Goal: Task Accomplishment & Management: Complete application form

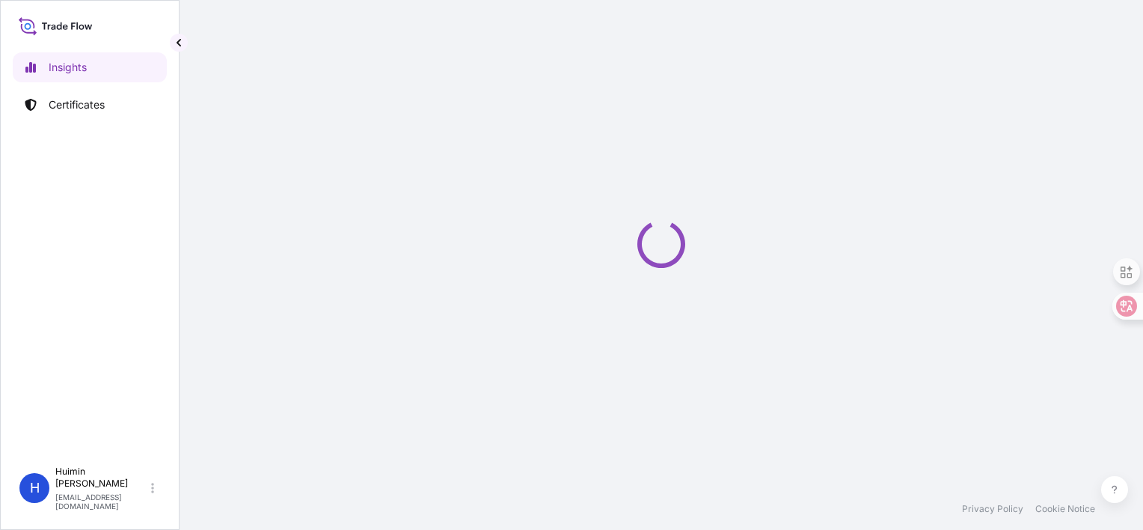
select select "2025"
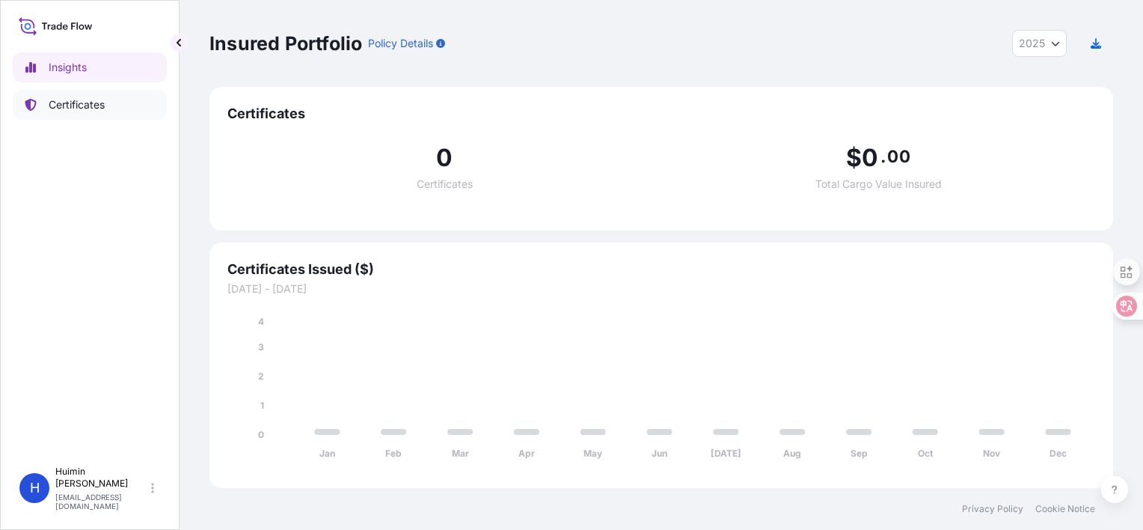
click at [77, 108] on p "Certificates" at bounding box center [77, 104] width 56 height 15
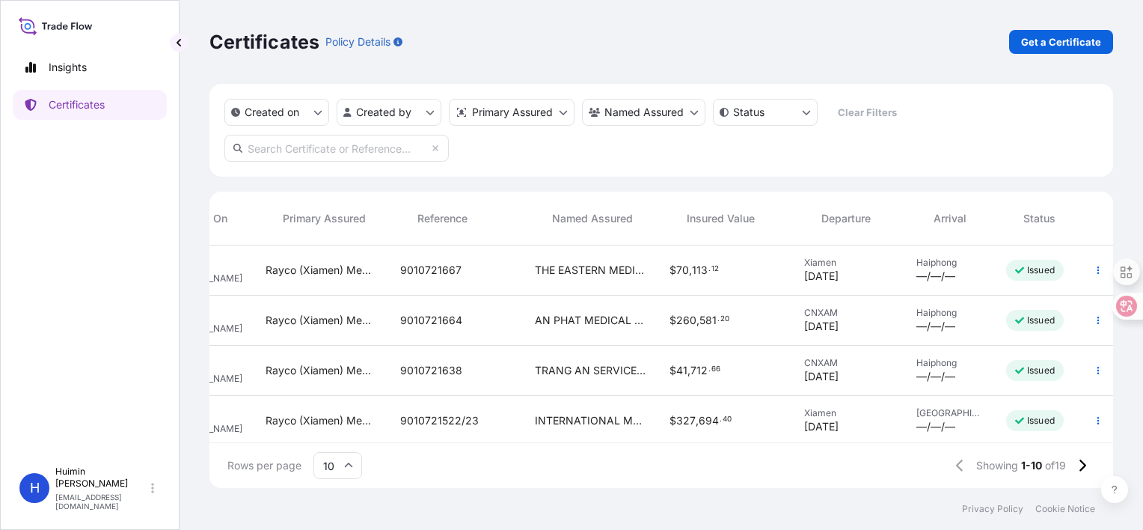
scroll to position [0, 237]
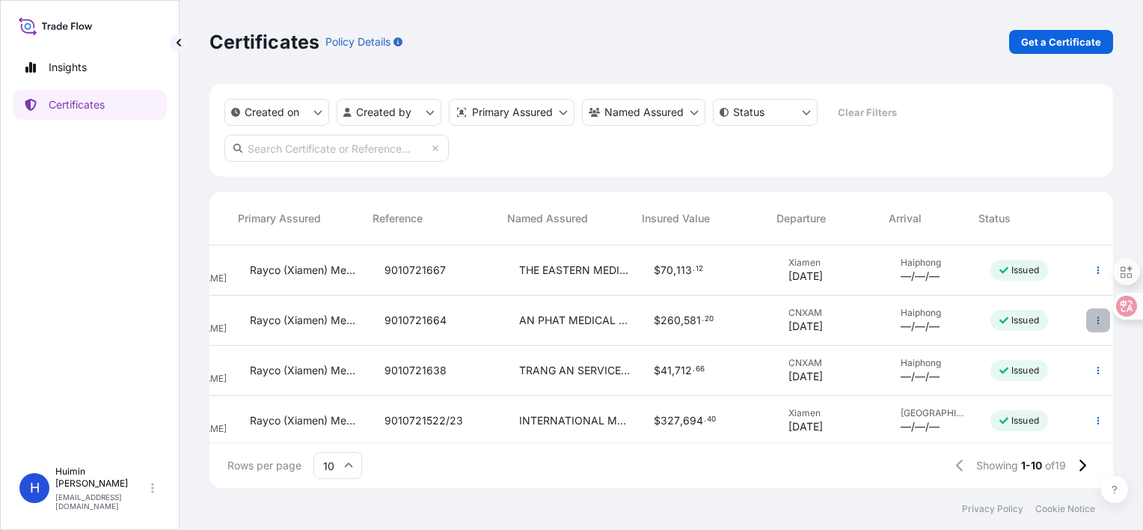
click at [1086, 323] on button "button" at bounding box center [1098, 320] width 24 height 24
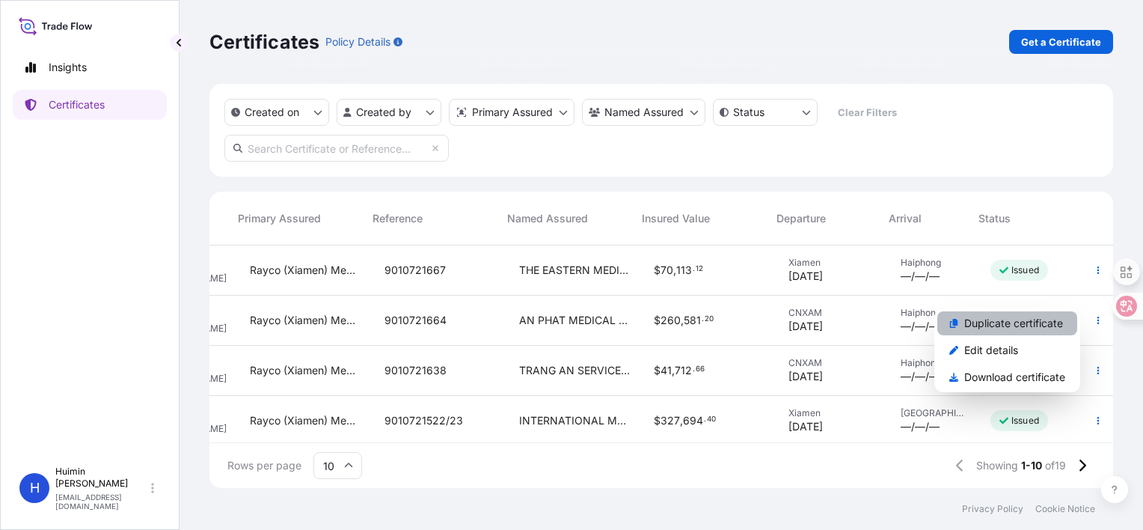
click at [990, 325] on p "Duplicate certificate" at bounding box center [1013, 323] width 99 height 15
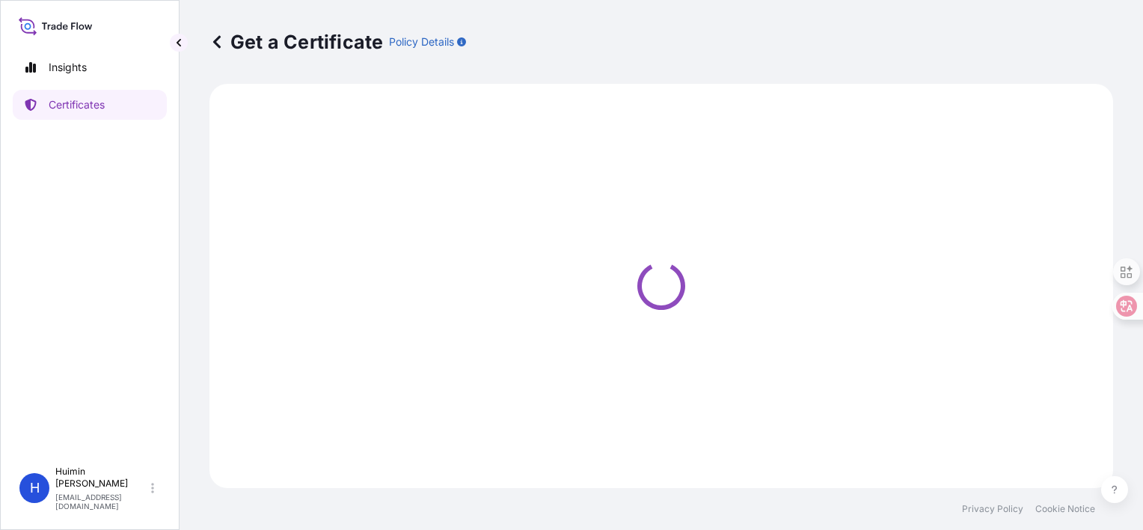
select select "Ocean Vessel"
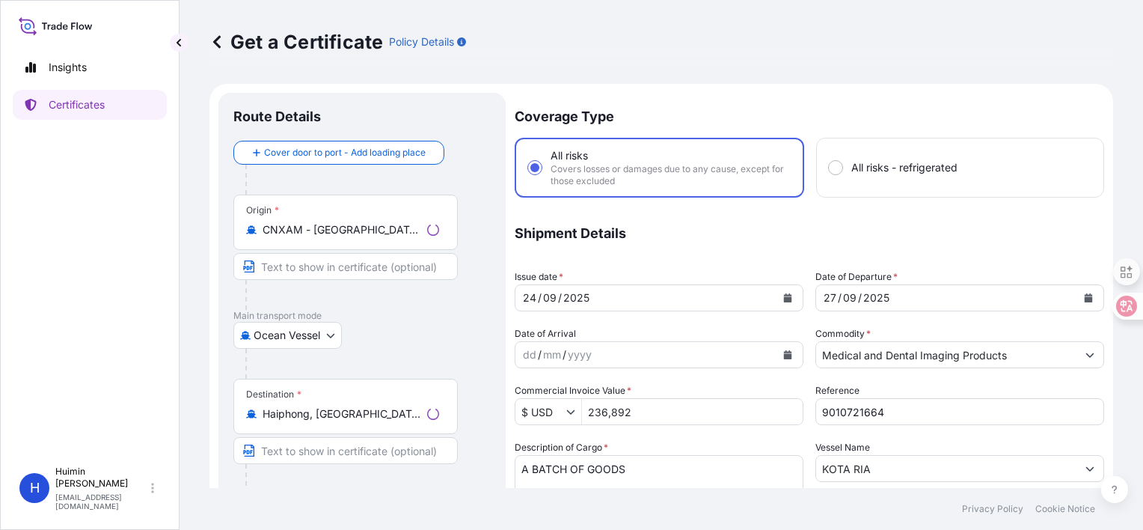
select select "32130"
click at [401, 239] on div "Origin * CNXAM - Xiamen, China" at bounding box center [345, 221] width 224 height 55
click at [401, 237] on input "CNXAM - Xiamen, China" at bounding box center [351, 229] width 177 height 15
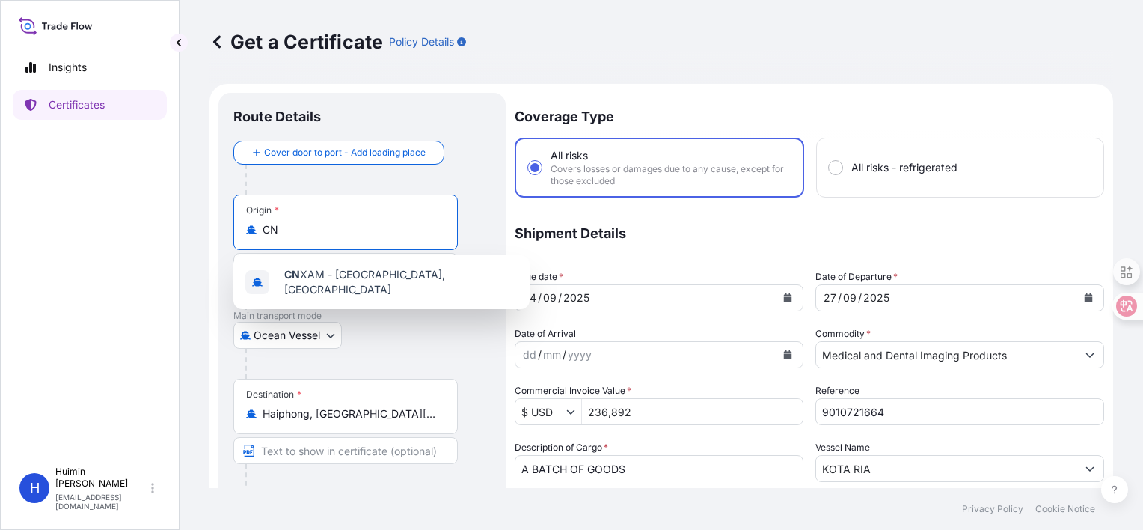
type input "C"
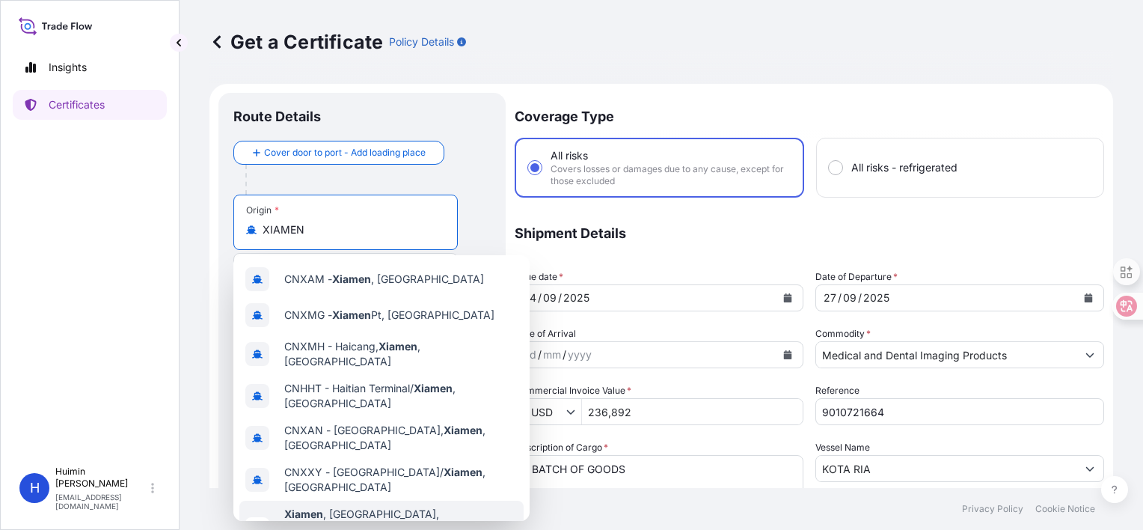
click at [401, 500] on div "Xiamen , Fujian, China Any port in this location" at bounding box center [381, 528] width 284 height 57
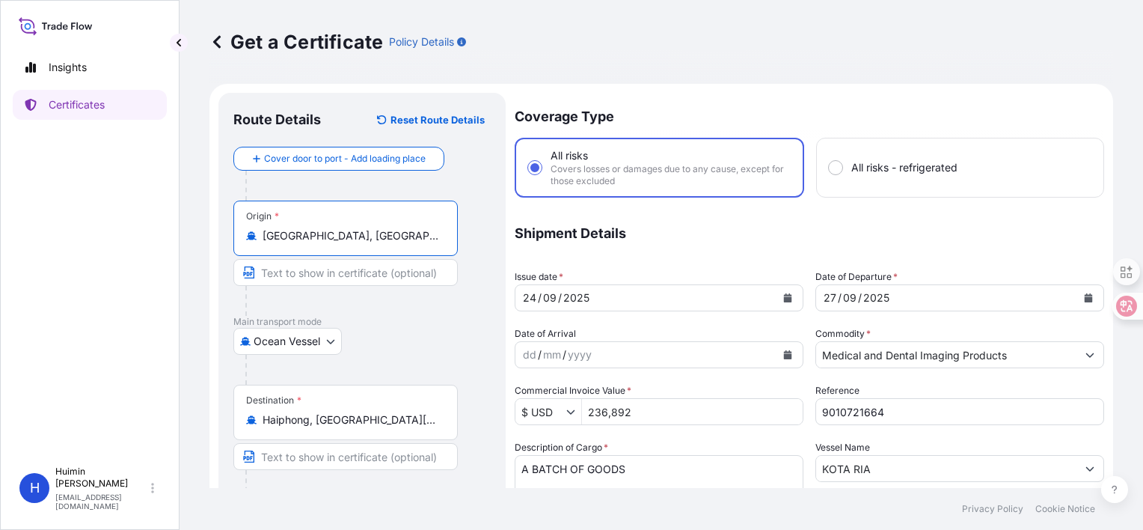
scroll to position [75, 0]
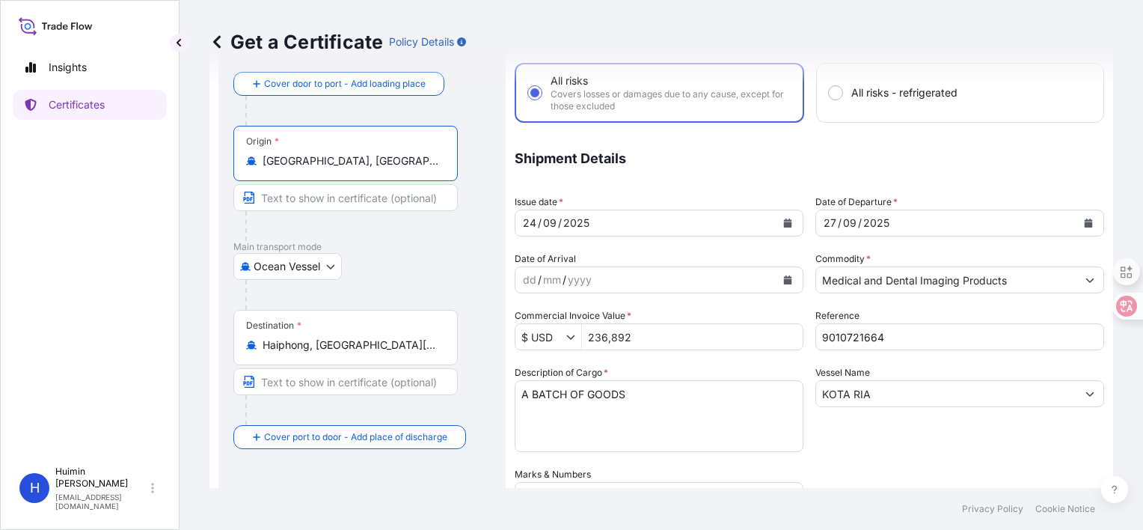
type input "Xiamen, Fujian, China"
drag, startPoint x: 907, startPoint y: 336, endPoint x: 758, endPoint y: 347, distance: 150.0
click at [724, 335] on div "Coverage Type All risks Covers losses or damages due to any cause, except for t…" at bounding box center [809, 406] width 589 height 776
paste input "75"
type input "9010721675"
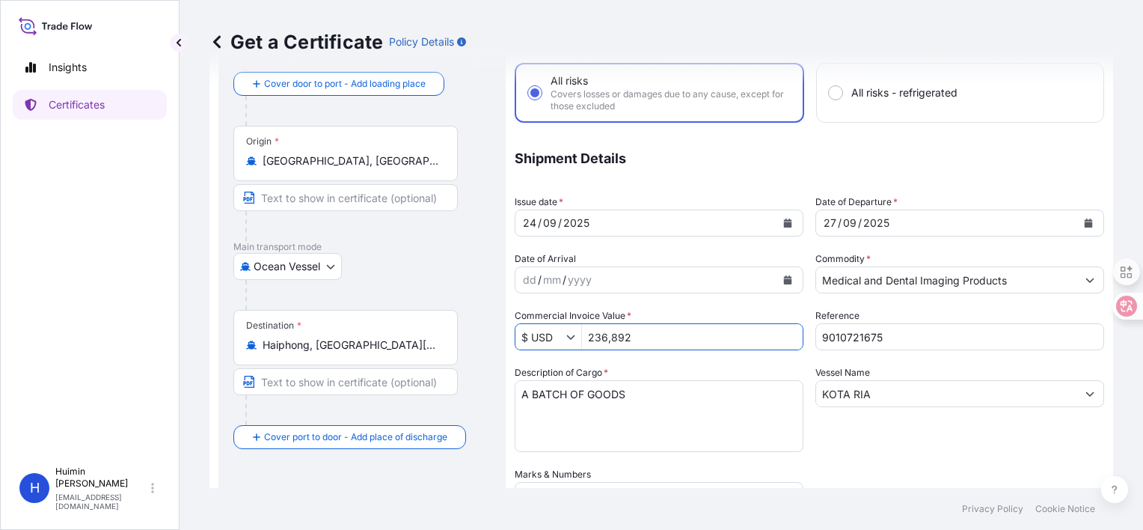
drag, startPoint x: 610, startPoint y: 335, endPoint x: 533, endPoint y: 340, distance: 78.0
click at [533, 340] on div "$ USD 236,892" at bounding box center [659, 336] width 289 height 27
paste input "56,515.00"
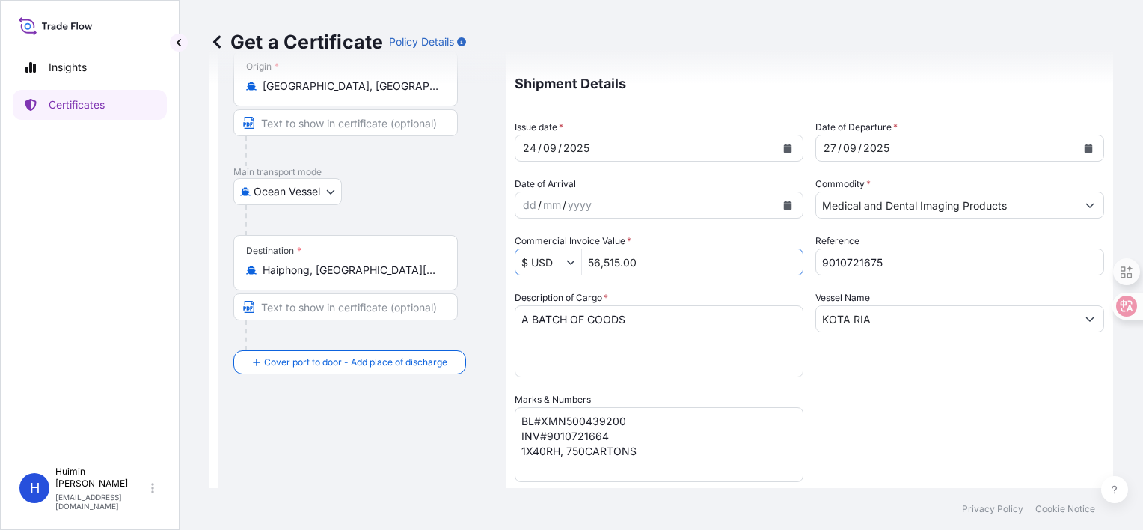
scroll to position [150, 0]
type input "56,515"
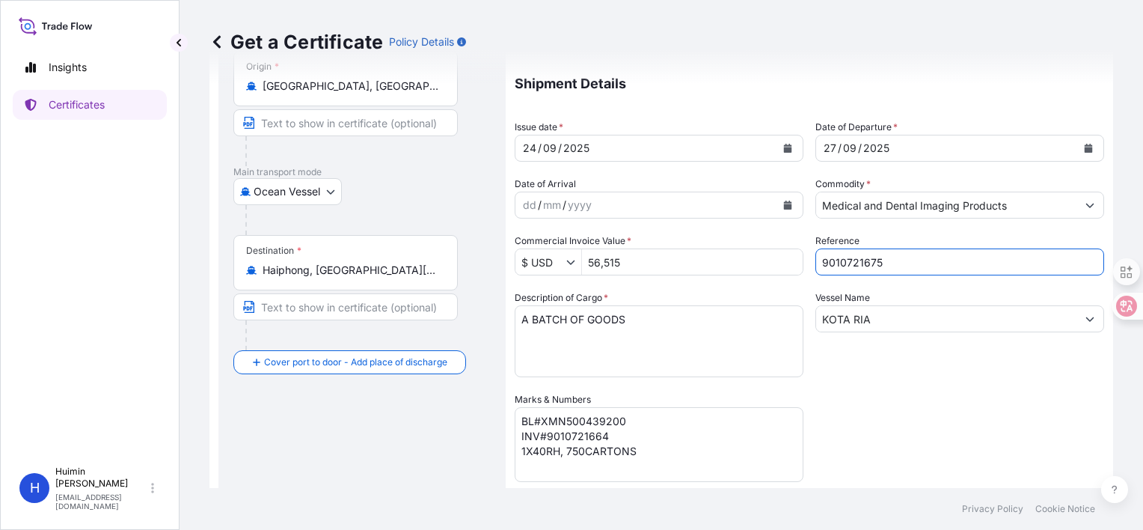
drag, startPoint x: 882, startPoint y: 263, endPoint x: 722, endPoint y: 302, distance: 164.7
click at [698, 275] on div "Coverage Type All risks Covers losses or damages due to any cause, except for t…" at bounding box center [809, 331] width 589 height 776
drag, startPoint x: 610, startPoint y: 431, endPoint x: 547, endPoint y: 434, distance: 62.9
click at [547, 434] on textarea "BL#XMN500439200 INV#9010721664 1X40RH, 750CARTONS" at bounding box center [659, 444] width 289 height 75
paste textarea "75"
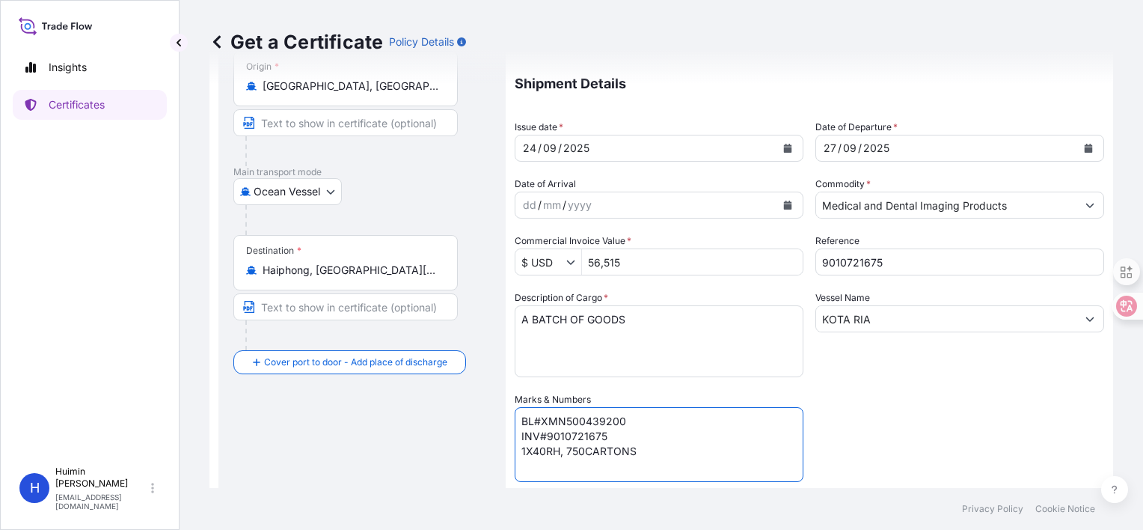
drag, startPoint x: 566, startPoint y: 448, endPoint x: 583, endPoint y: 452, distance: 16.9
click at [583, 452] on textarea "BL#XMN500439200 INV#9010721664 1X40RH, 750CARTONS" at bounding box center [659, 444] width 289 height 75
paste textarea "225"
click at [542, 455] on textarea "BL#XMN500439200 INV#9010721664 1X40RH, 750CARTONS" at bounding box center [659, 444] width 289 height 75
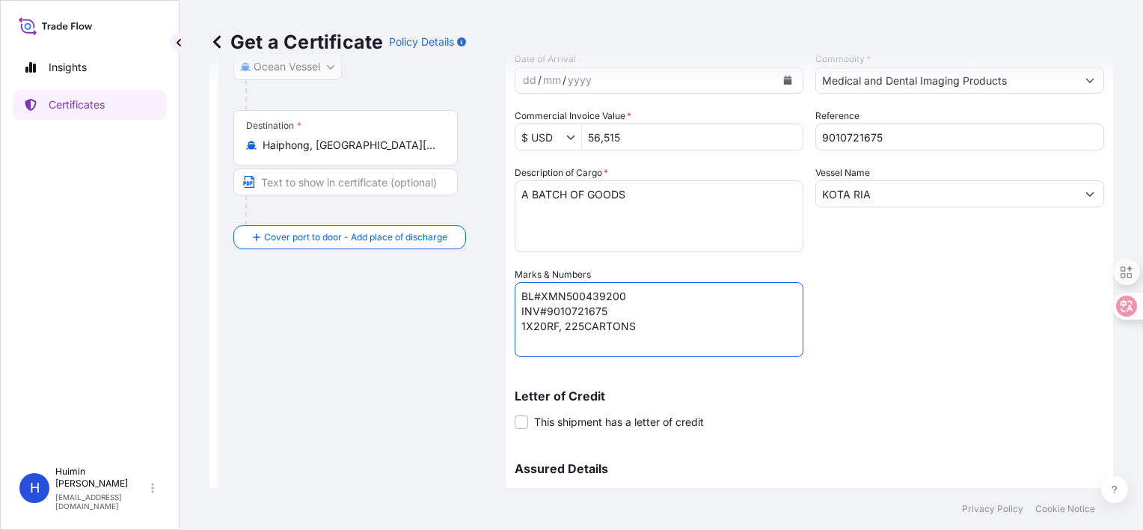
scroll to position [299, 0]
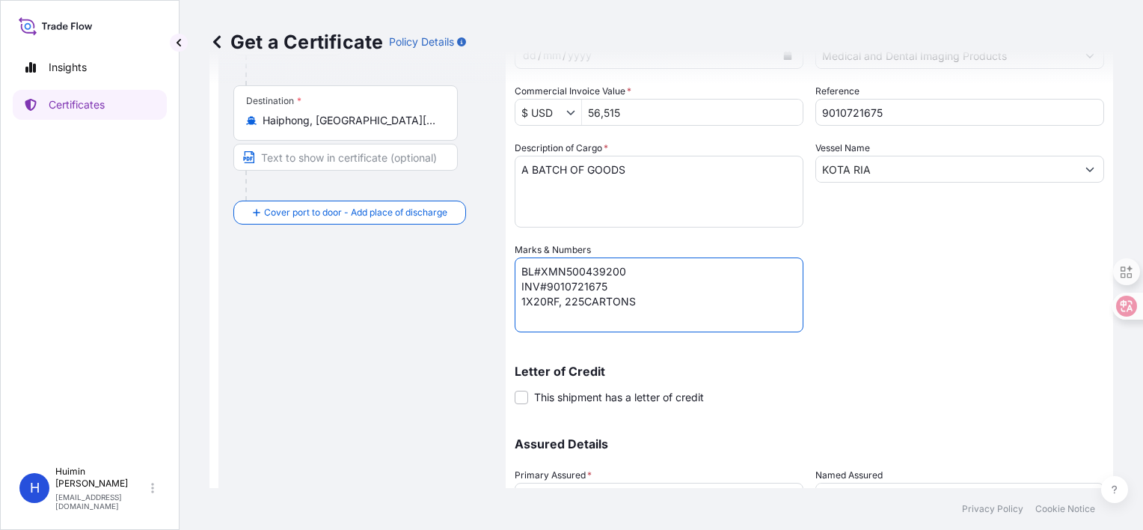
drag, startPoint x: 634, startPoint y: 267, endPoint x: 539, endPoint y: 270, distance: 95.8
click at [539, 270] on textarea "BL#XMN500439200 INV#9010721664 1X40RH, 750CARTONS" at bounding box center [659, 294] width 289 height 75
paste textarea "1"
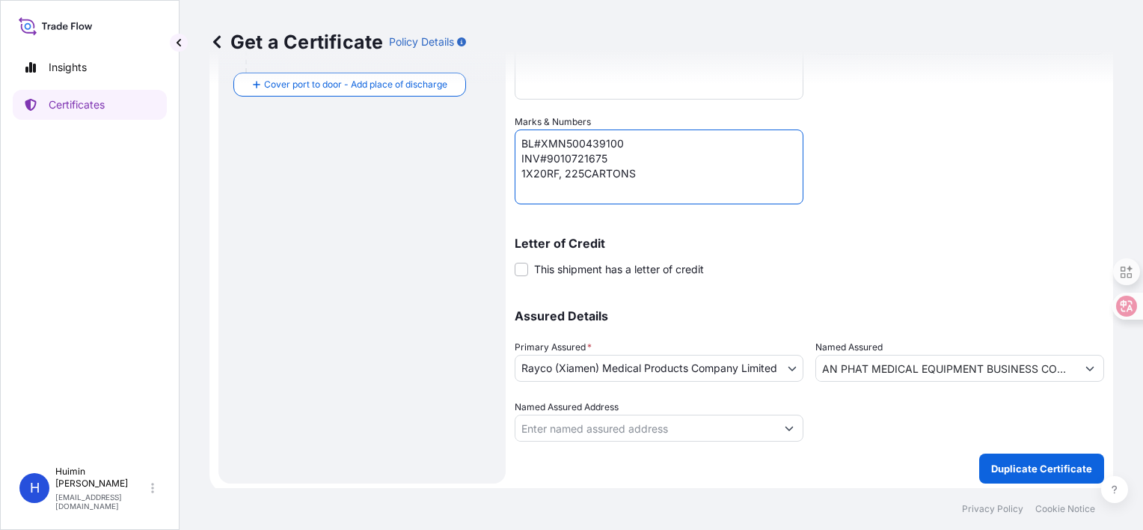
scroll to position [430, 0]
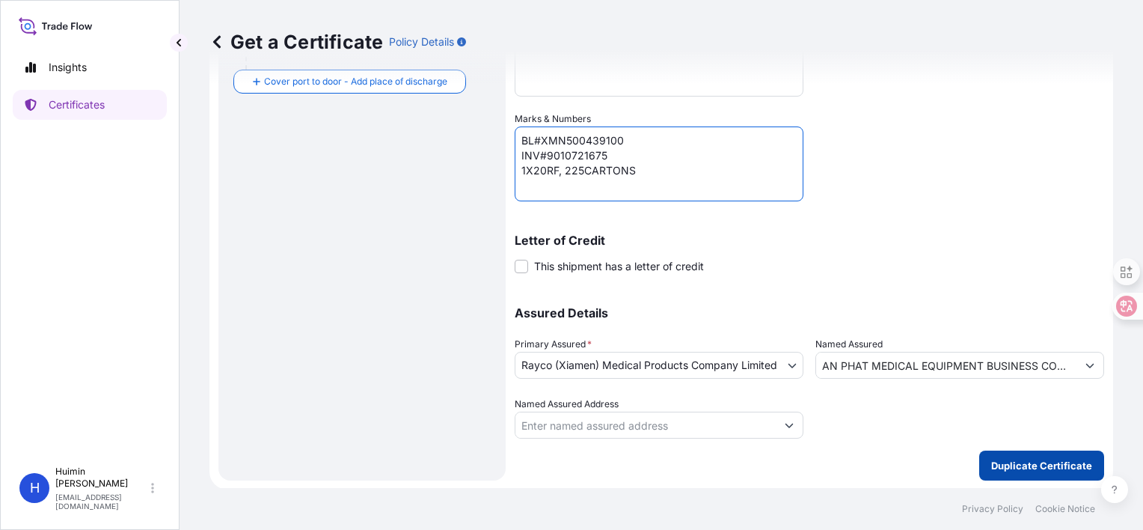
type textarea "BL#XMN500439100 INV#9010721675 1X20RF, 225CARTONS"
click at [984, 454] on button "Duplicate Certificate" at bounding box center [1041, 465] width 125 height 30
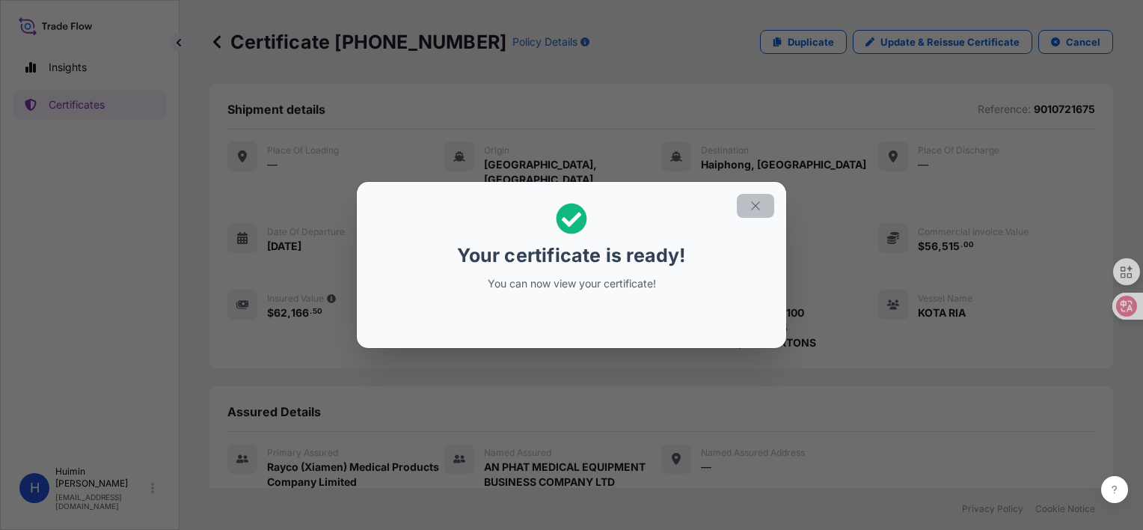
click at [754, 205] on icon "button" at bounding box center [755, 205] width 8 height 8
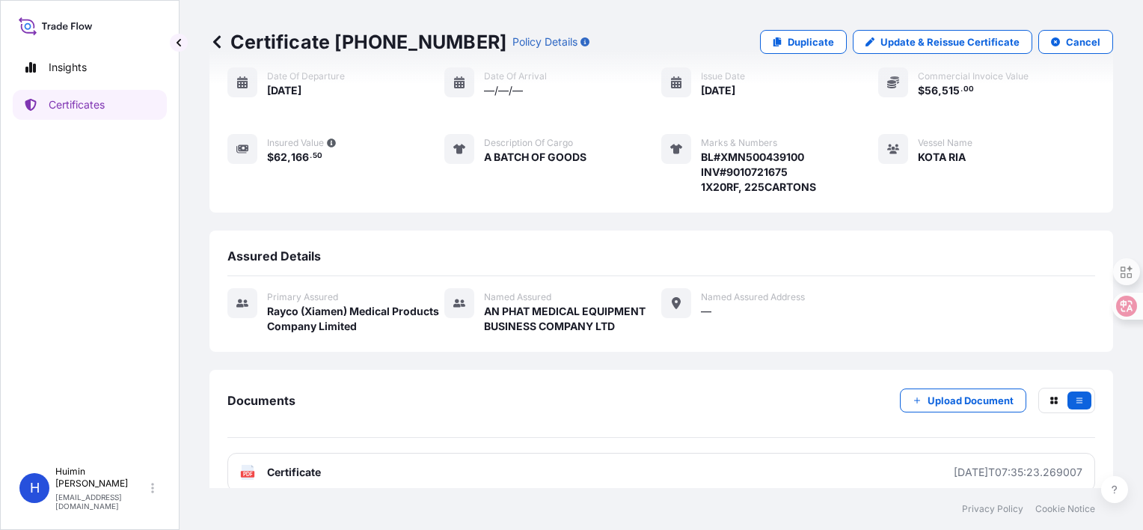
scroll to position [159, 0]
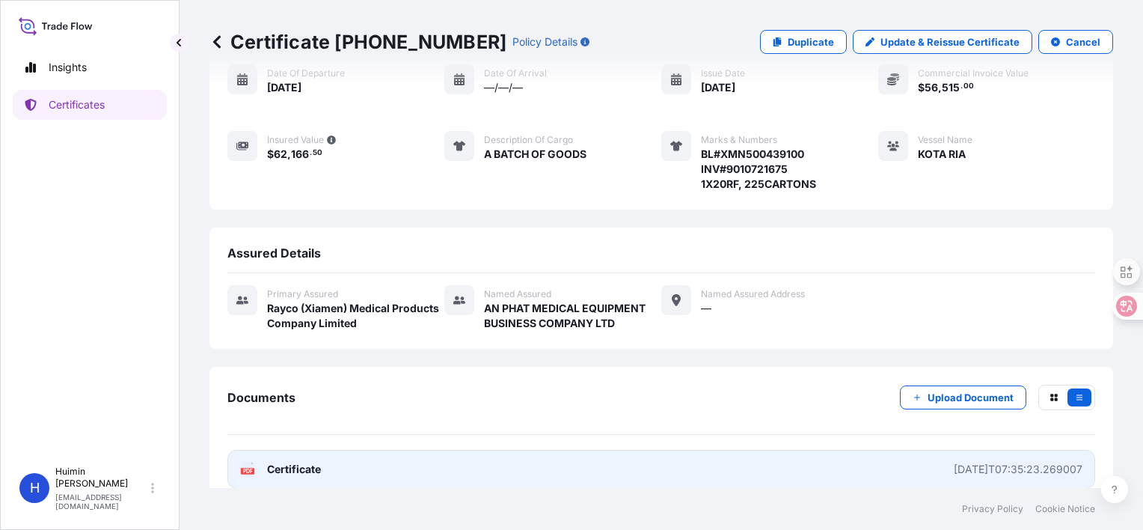
click at [311, 462] on span "Certificate" at bounding box center [294, 469] width 54 height 15
